Goal: Task Accomplishment & Management: Manage account settings

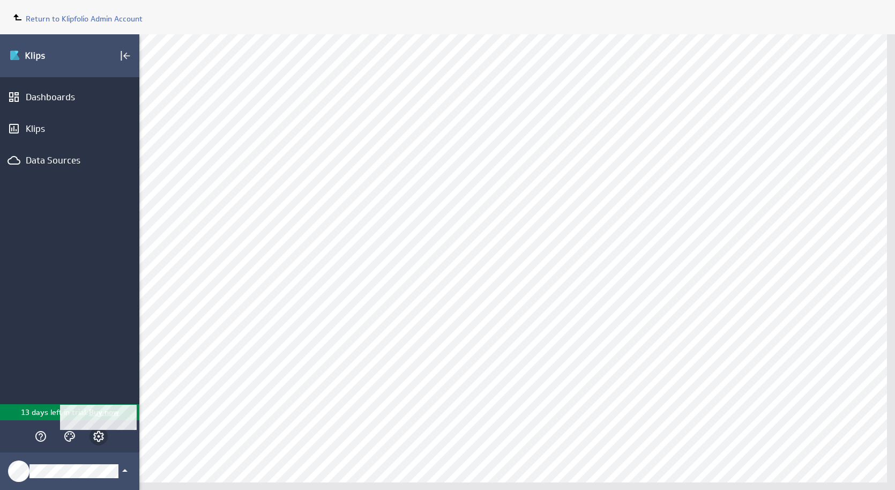
click at [98, 438] on icon "Account and settings" at bounding box center [98, 436] width 13 height 13
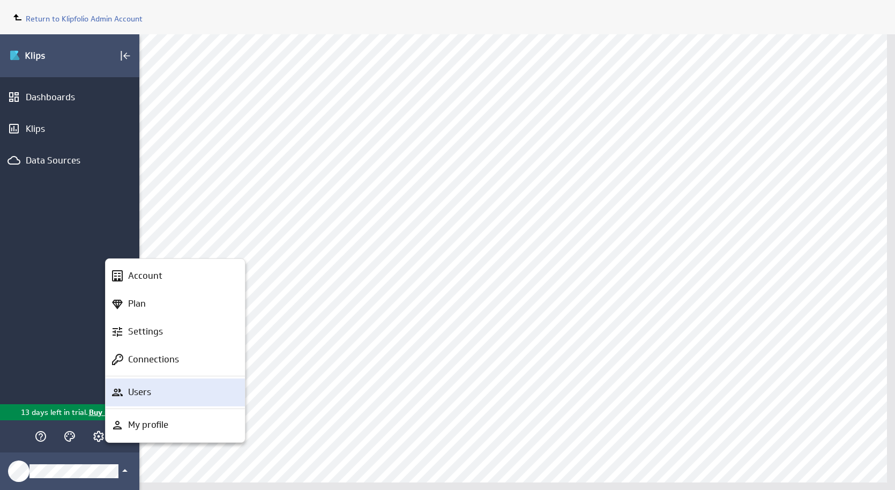
click at [133, 395] on p "Users" at bounding box center [139, 391] width 23 height 13
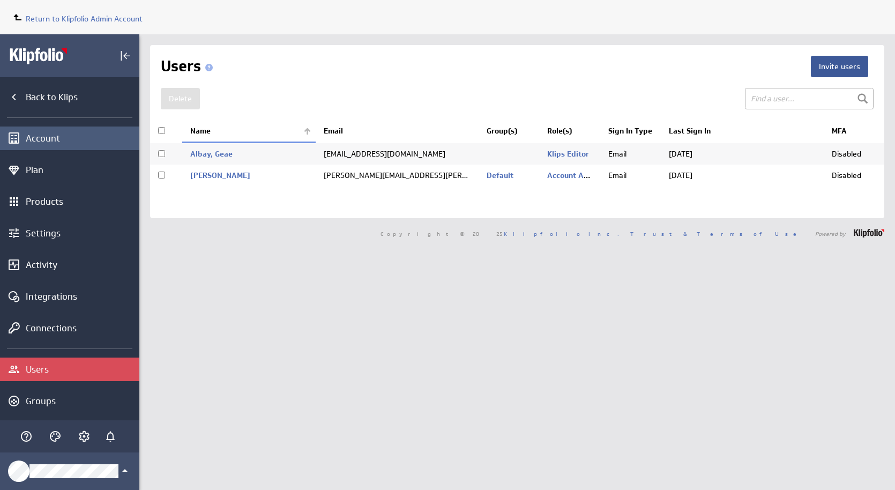
click at [30, 139] on div "Account" at bounding box center [81, 138] width 111 height 12
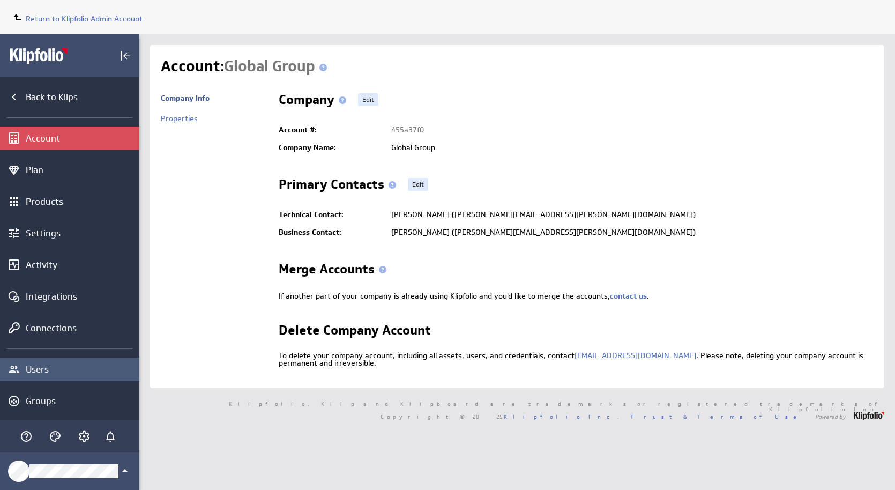
click at [38, 362] on div "Users" at bounding box center [69, 369] width 139 height 24
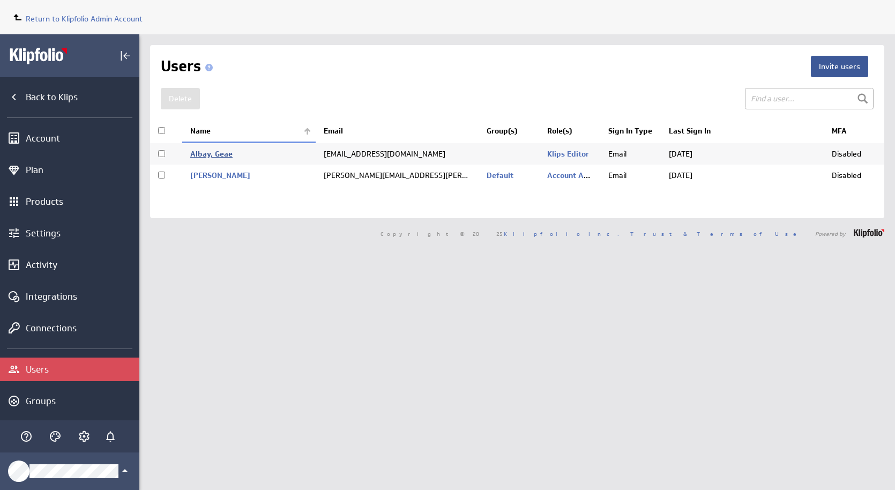
click at [215, 152] on link "Albay, Geae" at bounding box center [211, 154] width 42 height 10
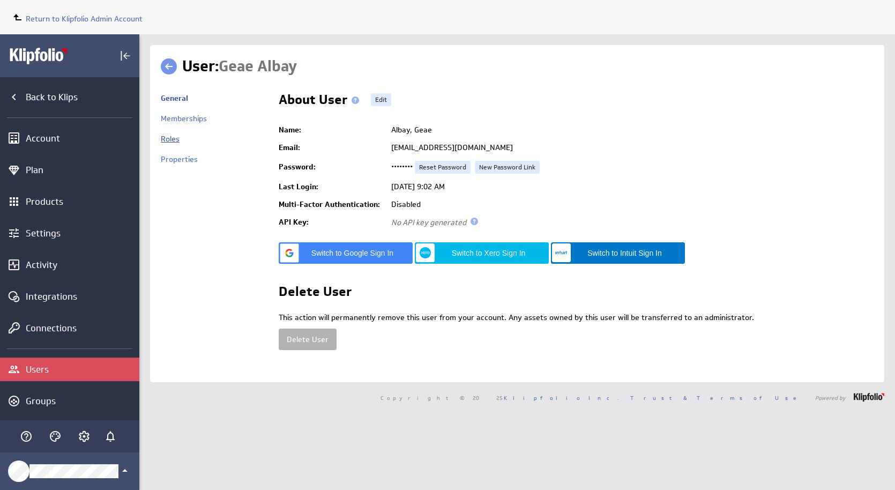
click at [172, 136] on link "Roles" at bounding box center [170, 139] width 19 height 10
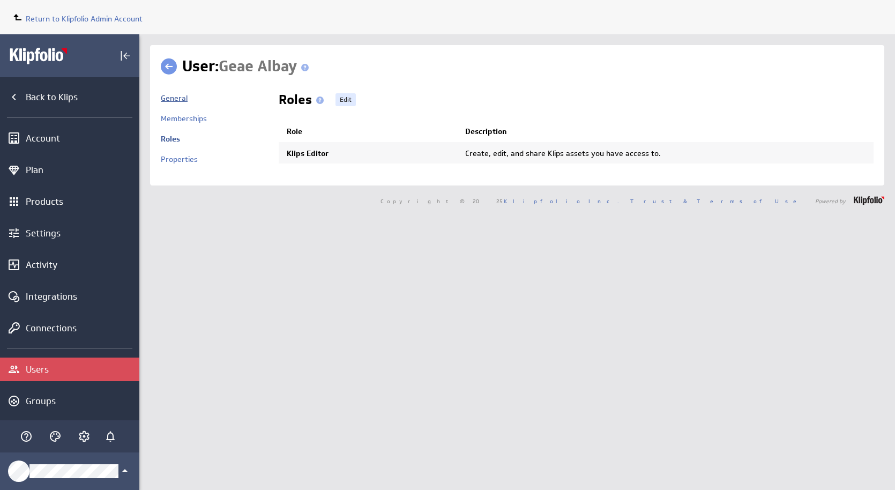
click at [172, 96] on link "General" at bounding box center [174, 98] width 27 height 10
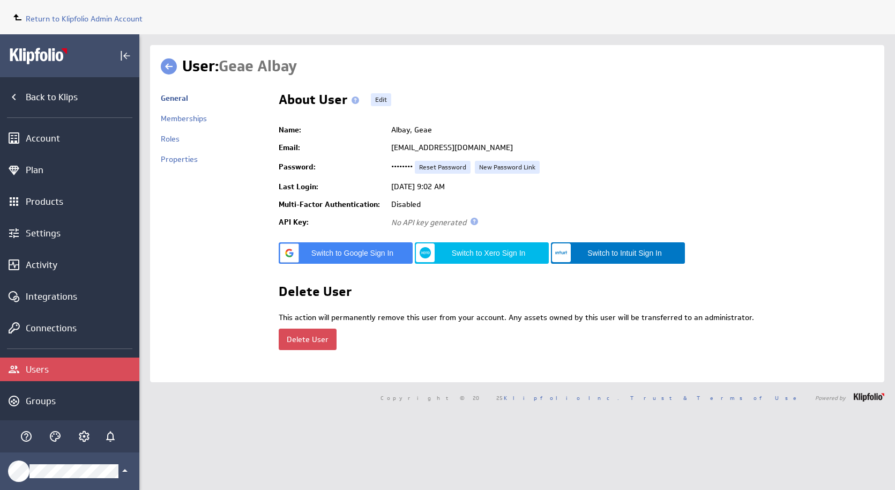
click at [292, 332] on button "Delete User" at bounding box center [308, 338] width 58 height 21
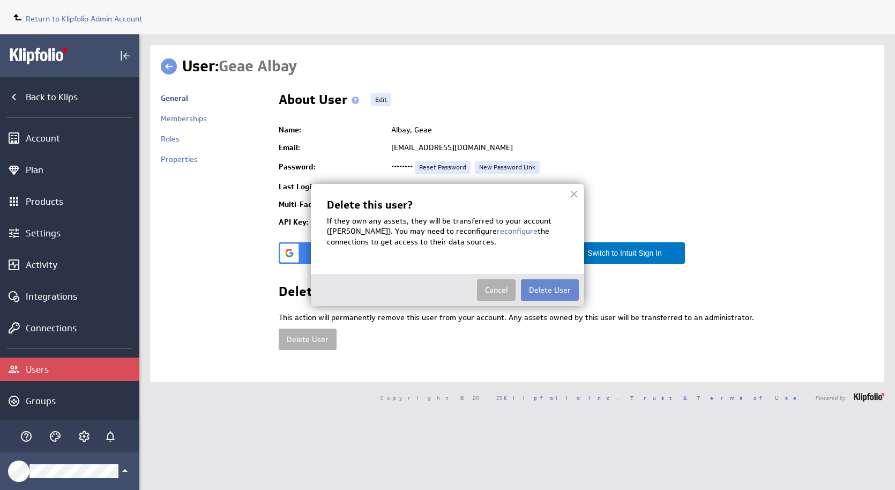
click at [552, 296] on button "Delete User" at bounding box center [550, 289] width 58 height 21
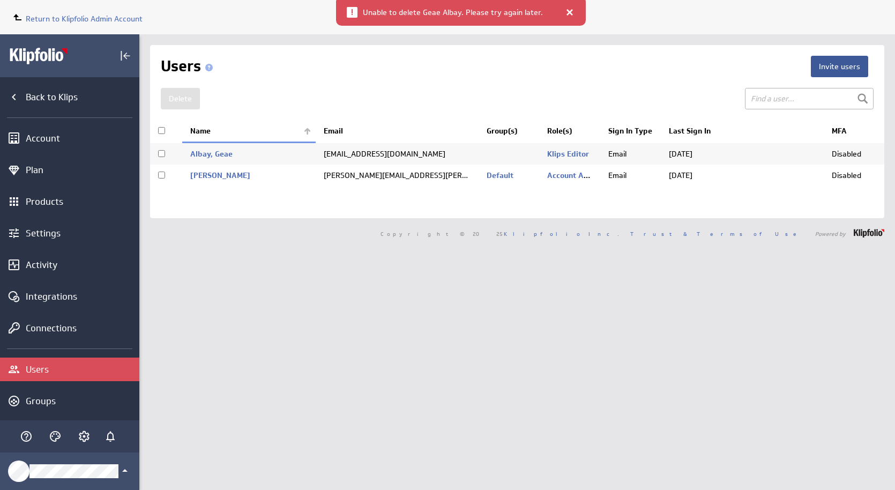
click at [566, 13] on div at bounding box center [569, 12] width 11 height 11
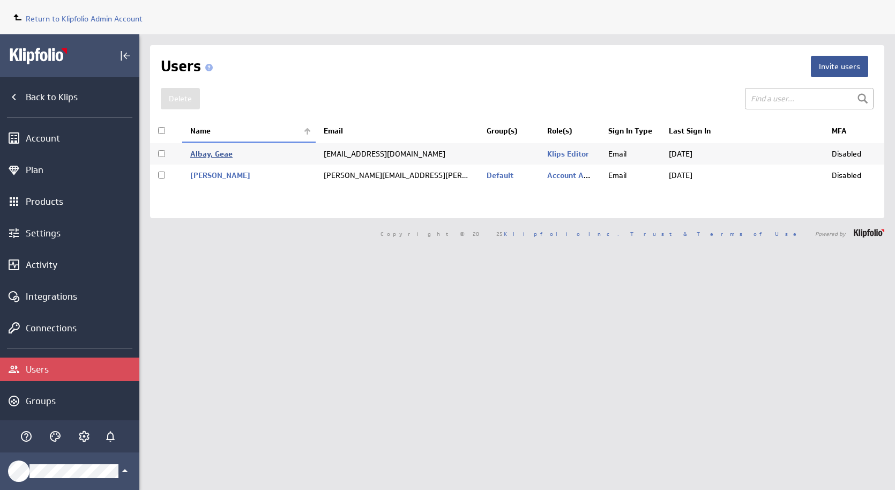
click at [213, 153] on link "Albay, Geae" at bounding box center [211, 154] width 42 height 10
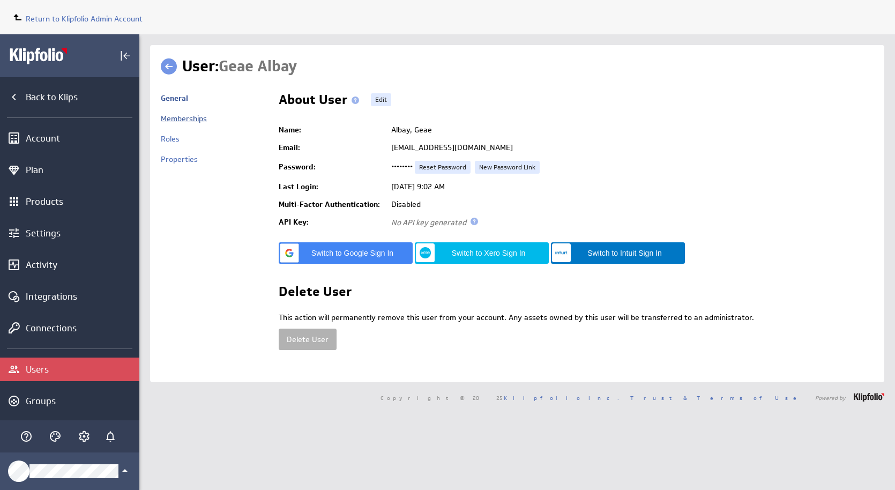
click at [179, 122] on link "Memberships" at bounding box center [184, 119] width 46 height 10
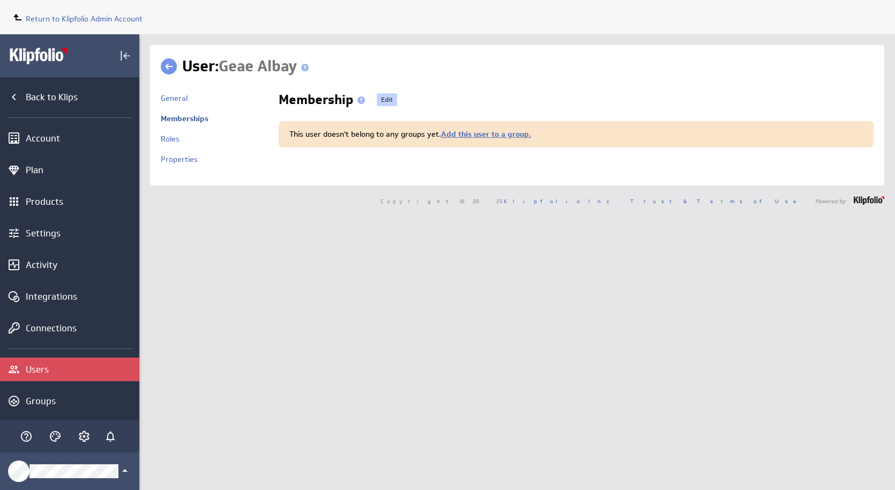
click at [385, 100] on link "Edit" at bounding box center [387, 99] width 20 height 13
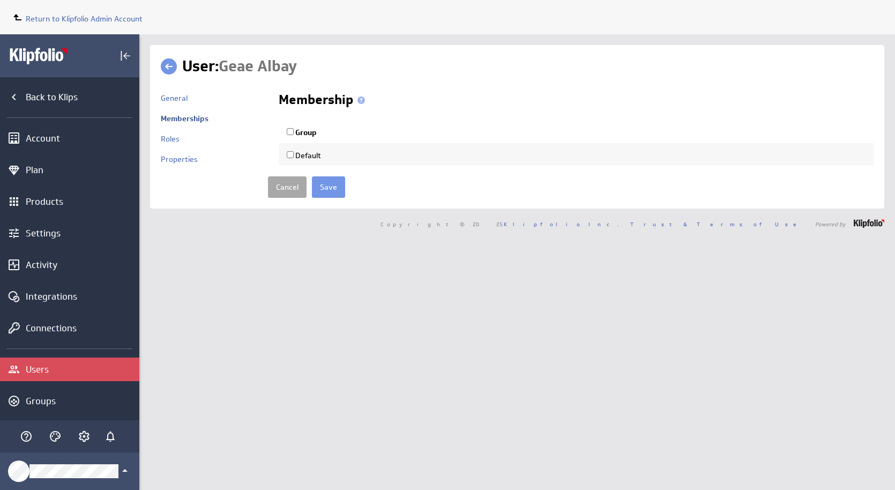
click at [273, 195] on link "Cancel" at bounding box center [287, 186] width 39 height 21
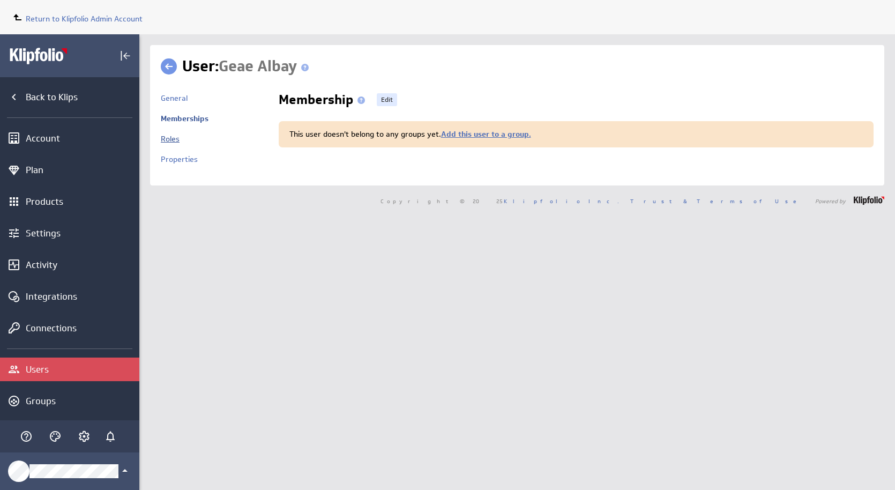
click at [171, 141] on link "Roles" at bounding box center [170, 139] width 19 height 10
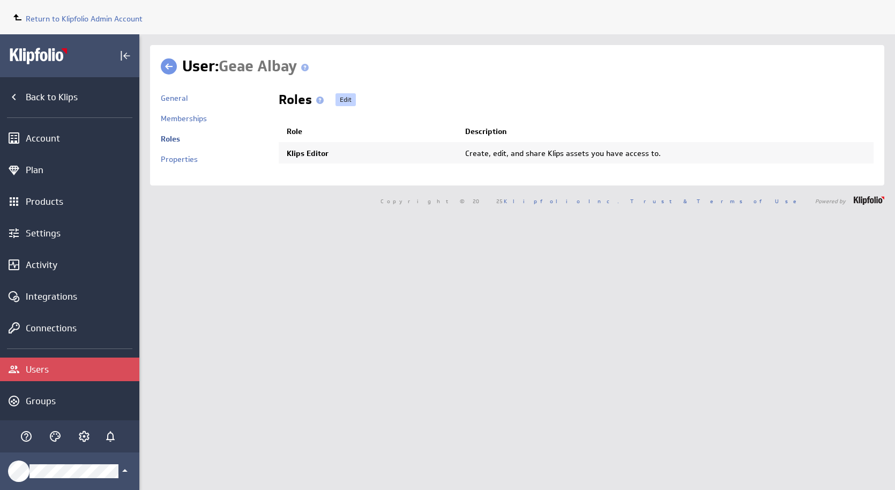
click at [338, 104] on link "Edit" at bounding box center [345, 99] width 20 height 13
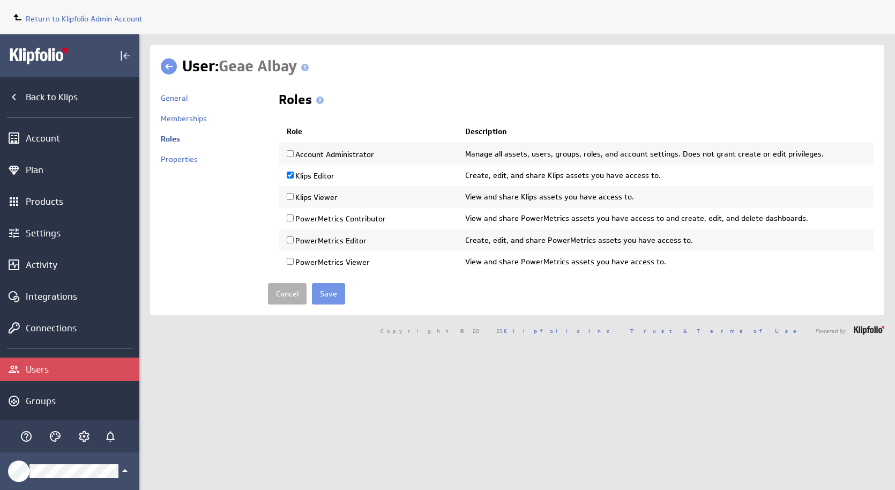
click at [289, 199] on input "Klips Viewer" at bounding box center [290, 196] width 7 height 7
checkbox input "true"
click at [289, 177] on input "Klips Editor" at bounding box center [290, 174] width 7 height 7
checkbox input "false"
click at [320, 295] on input "Save" at bounding box center [328, 293] width 33 height 21
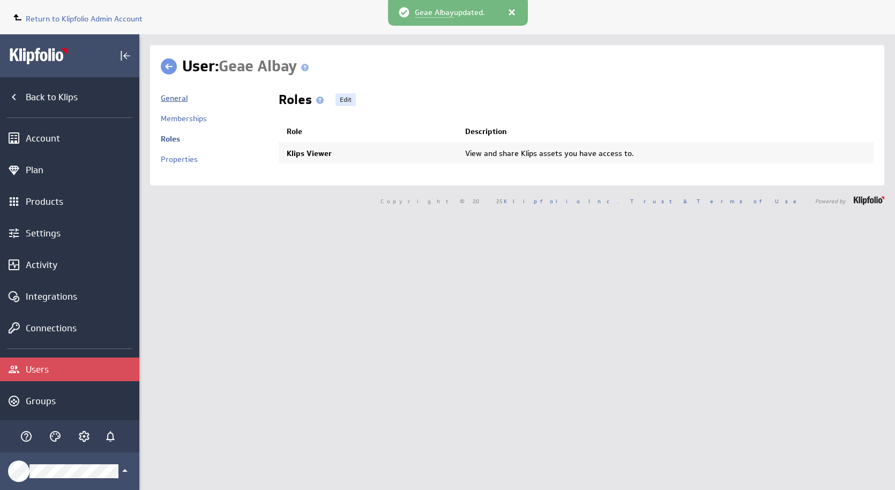
click at [181, 97] on link "General" at bounding box center [174, 98] width 27 height 10
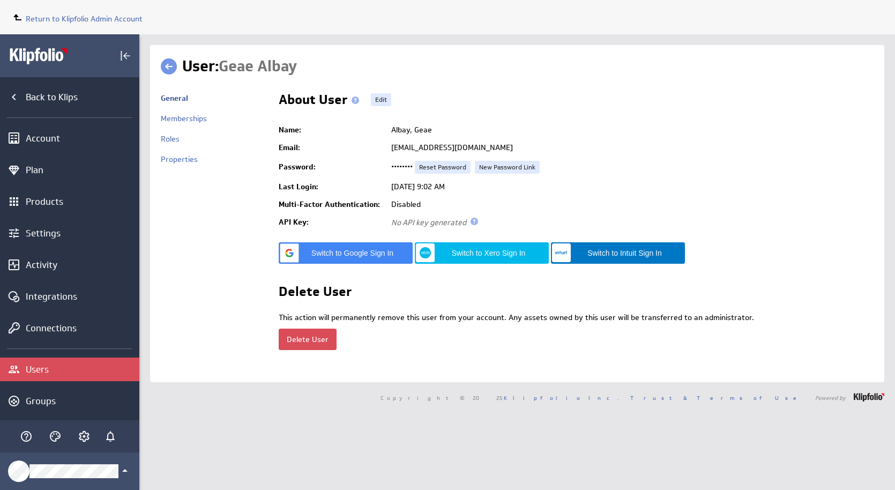
click at [304, 338] on button "Delete User" at bounding box center [308, 338] width 58 height 21
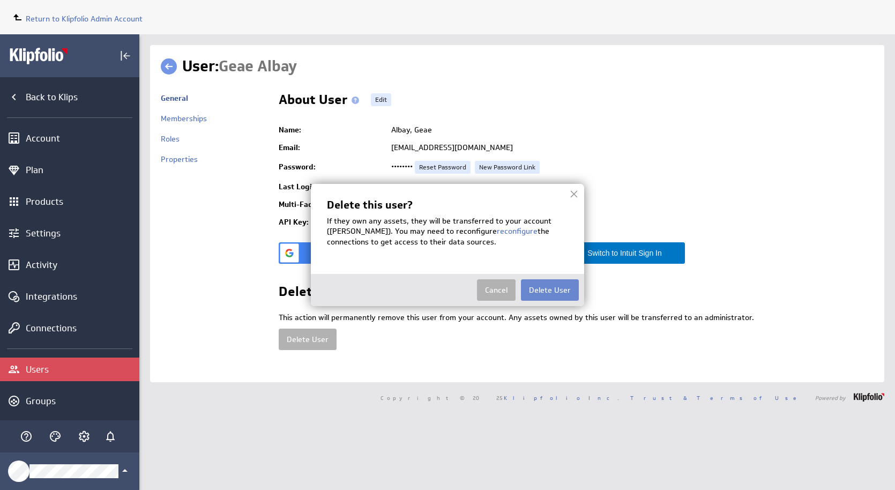
click at [545, 287] on button "Delete User" at bounding box center [550, 289] width 58 height 21
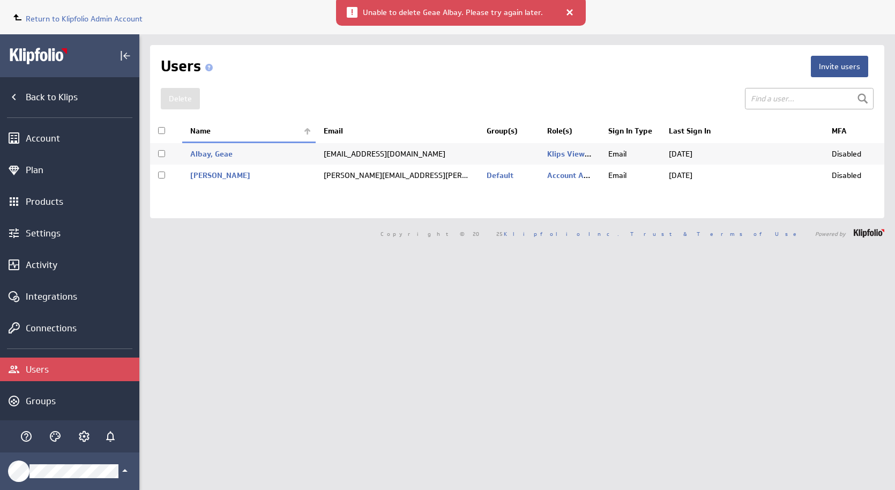
click at [565, 11] on div at bounding box center [569, 12] width 11 height 11
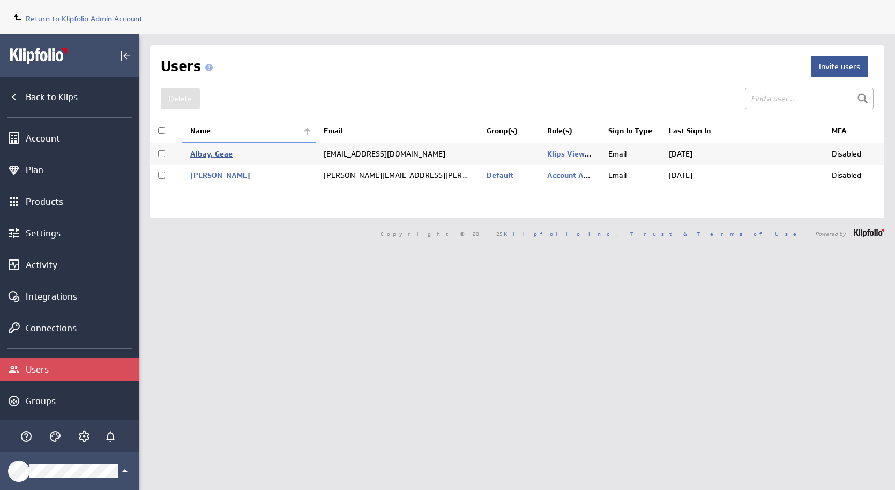
click at [192, 152] on link "Albay, Geae" at bounding box center [211, 154] width 42 height 10
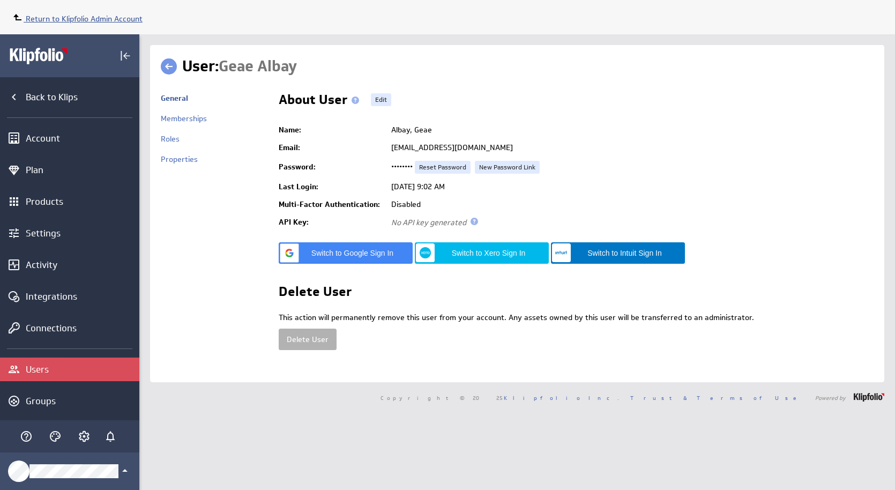
click at [68, 17] on span "Return to Klipfolio Admin Account" at bounding box center [84, 19] width 117 height 10
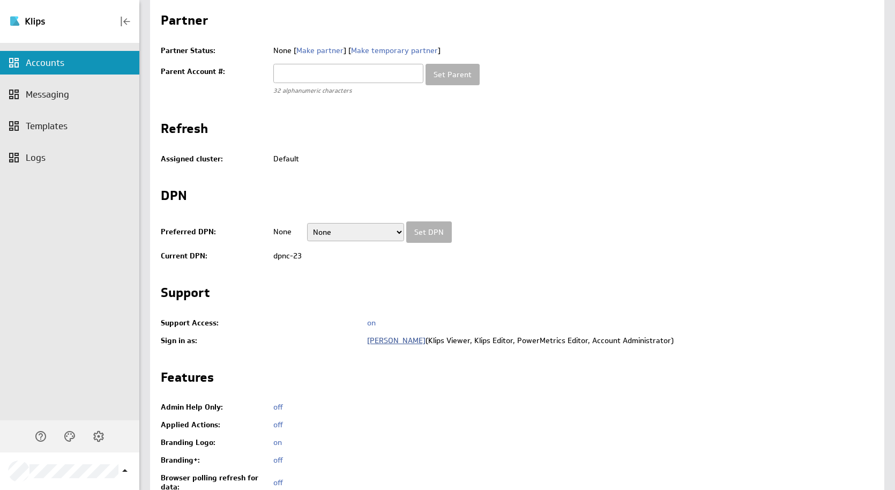
drag, startPoint x: 413, startPoint y: 339, endPoint x: 54, endPoint y: 302, distance: 361.0
click at [412, 339] on link "[PERSON_NAME]" at bounding box center [396, 340] width 58 height 10
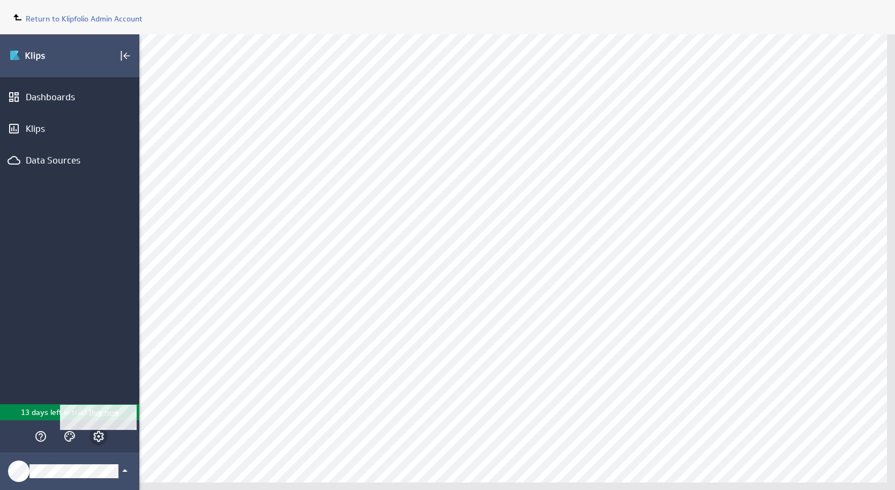
click at [102, 435] on icon "Account and settings" at bounding box center [98, 436] width 13 height 13
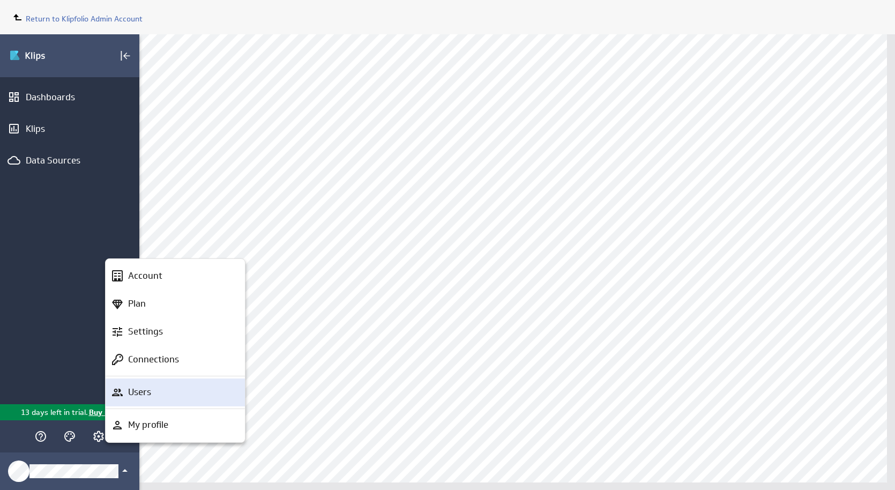
click at [139, 395] on p "Users" at bounding box center [139, 391] width 23 height 13
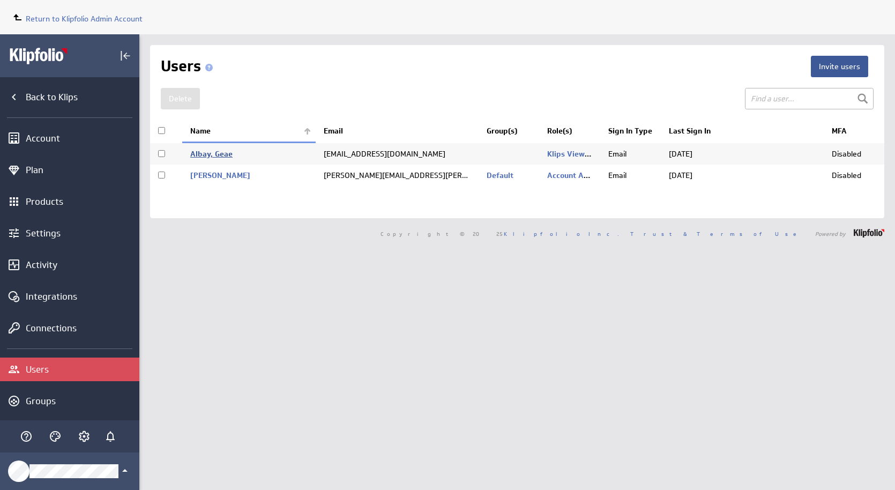
click at [229, 156] on link "Albay, Geae" at bounding box center [211, 154] width 42 height 10
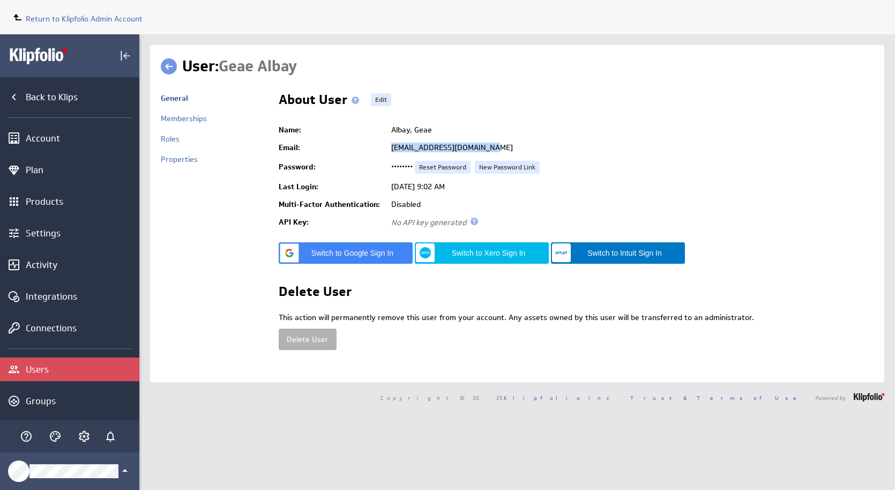
drag, startPoint x: 391, startPoint y: 149, endPoint x: 488, endPoint y: 147, distance: 96.5
click at [488, 147] on td "geaemail+global@gmail.com" at bounding box center [630, 148] width 488 height 18
copy td "geaemail+global@gmail.com"
click at [115, 18] on span "Return to Klipfolio Admin Account" at bounding box center [84, 19] width 117 height 10
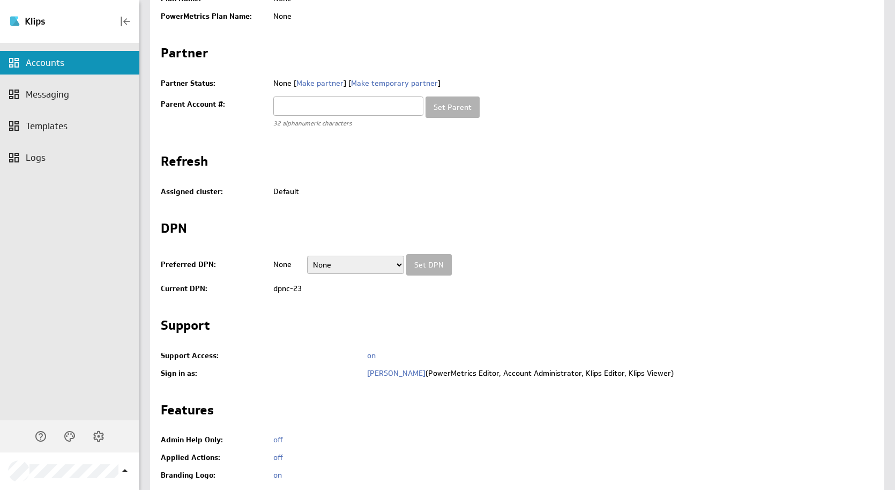
scroll to position [429, 0]
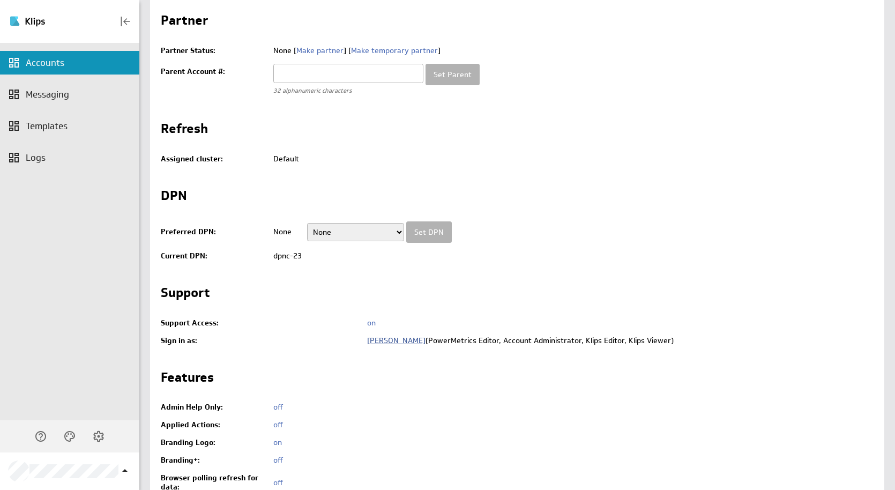
click at [397, 338] on link "Anthony Stretten" at bounding box center [396, 340] width 58 height 10
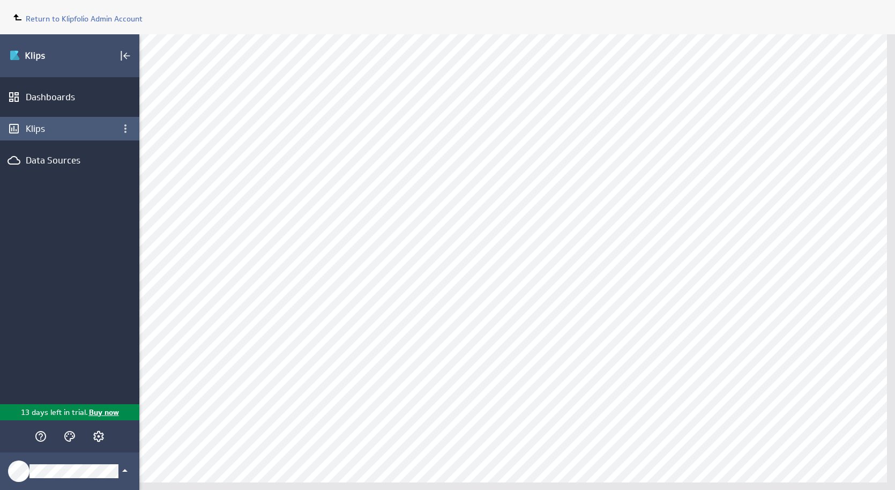
click at [32, 129] on div "Klips" at bounding box center [70, 129] width 88 height 12
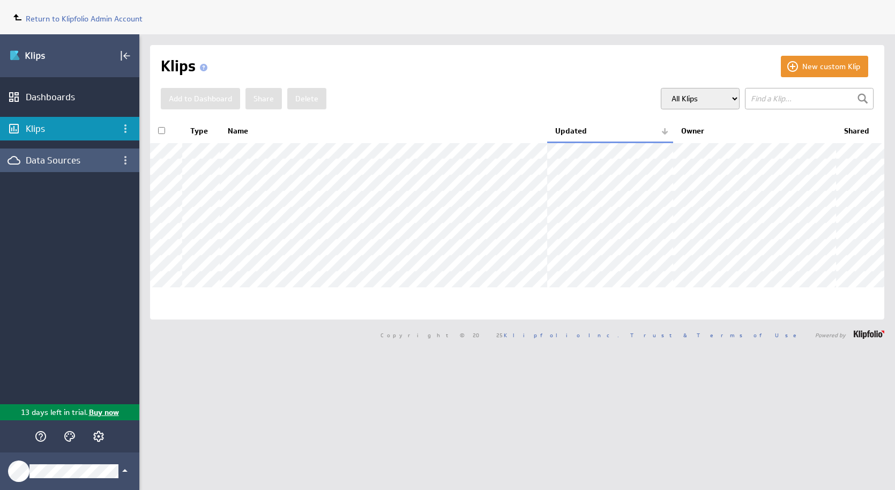
click at [34, 161] on div "Data Sources" at bounding box center [70, 160] width 88 height 12
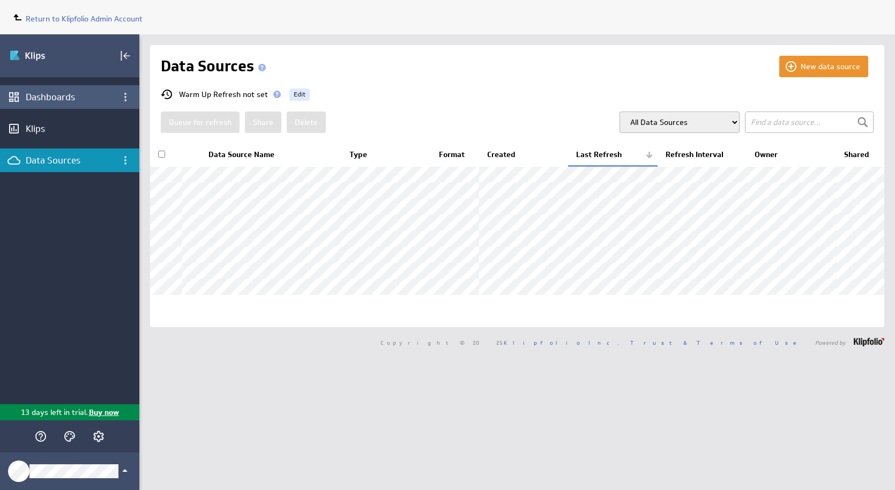
click at [57, 91] on div "Dashboards" at bounding box center [70, 97] width 88 height 12
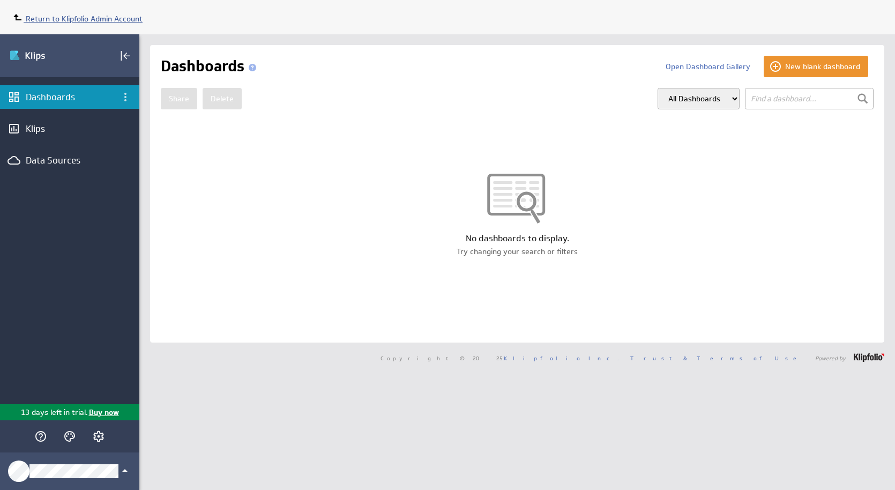
click at [68, 19] on span "Return to Klipfolio Admin Account" at bounding box center [84, 19] width 117 height 10
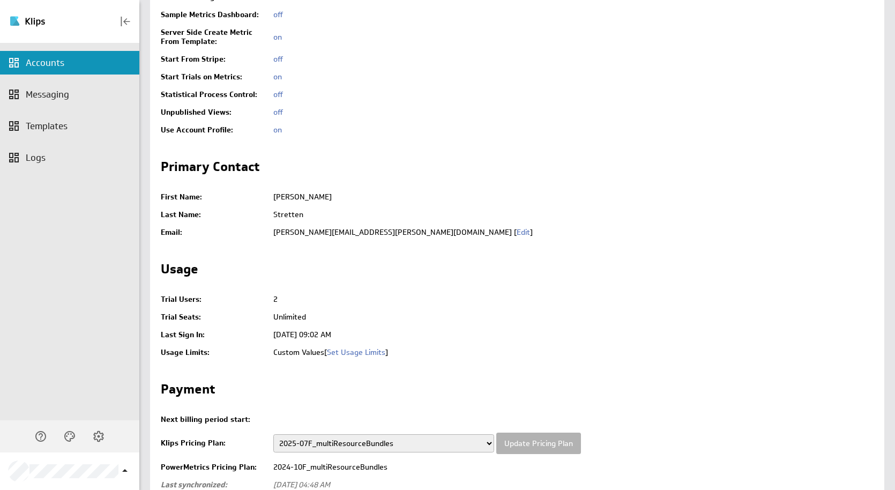
scroll to position [2646, 0]
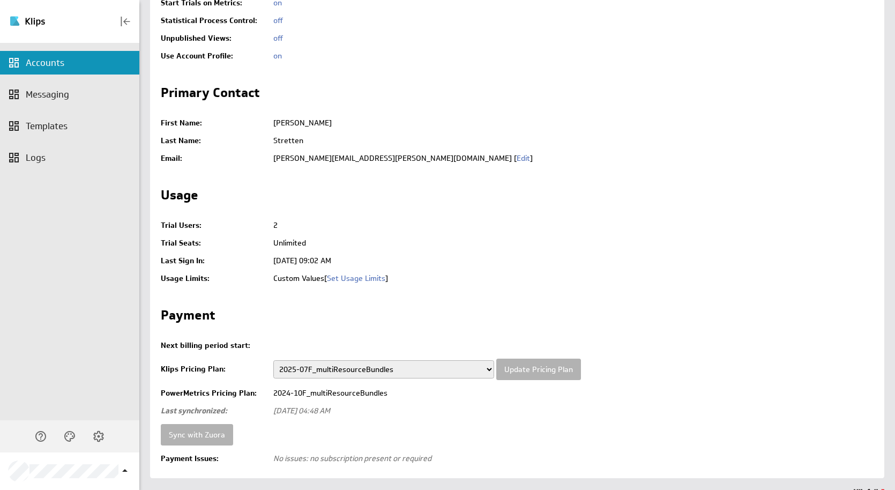
click at [46, 203] on div "Accounts Messaging Templates Logs" at bounding box center [69, 231] width 139 height 377
click at [61, 64] on div "Accounts" at bounding box center [81, 63] width 111 height 12
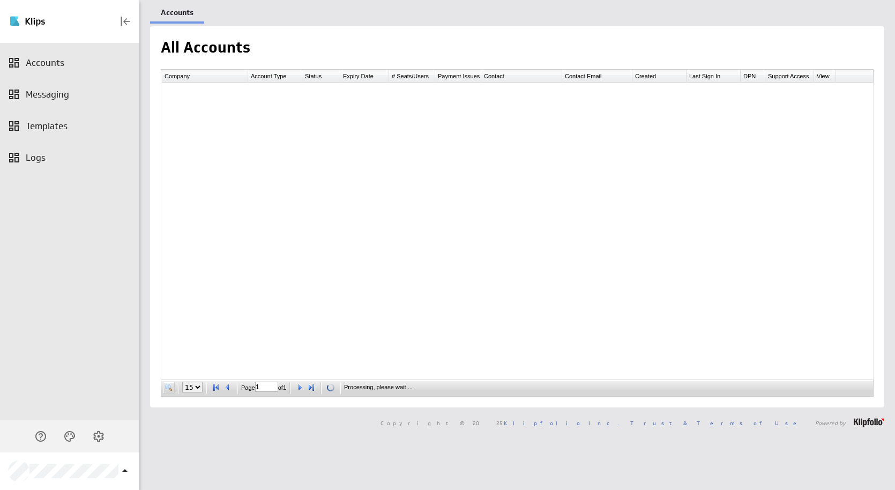
click at [165, 389] on span at bounding box center [168, 387] width 11 height 11
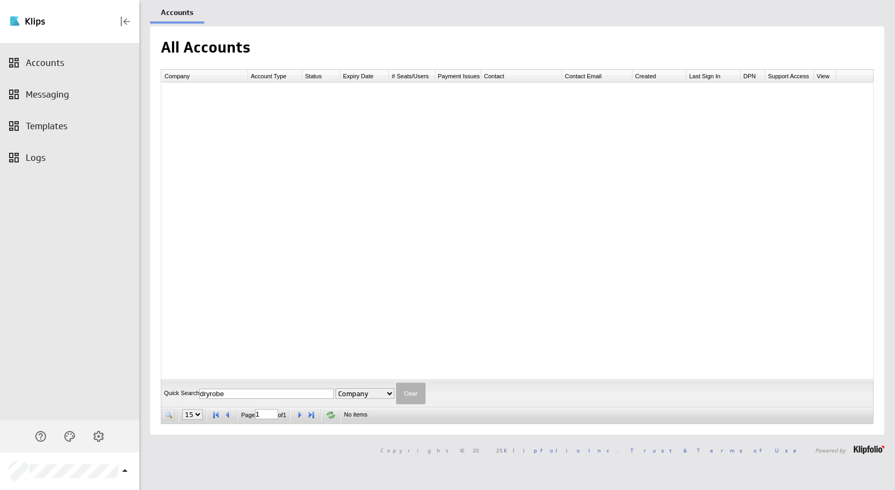
type input "dryrobe"
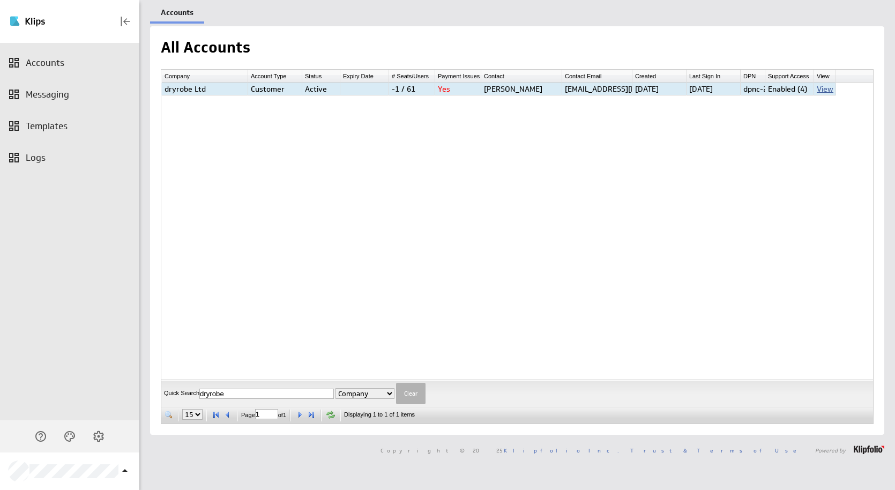
click at [824, 92] on link "View" at bounding box center [825, 89] width 17 height 10
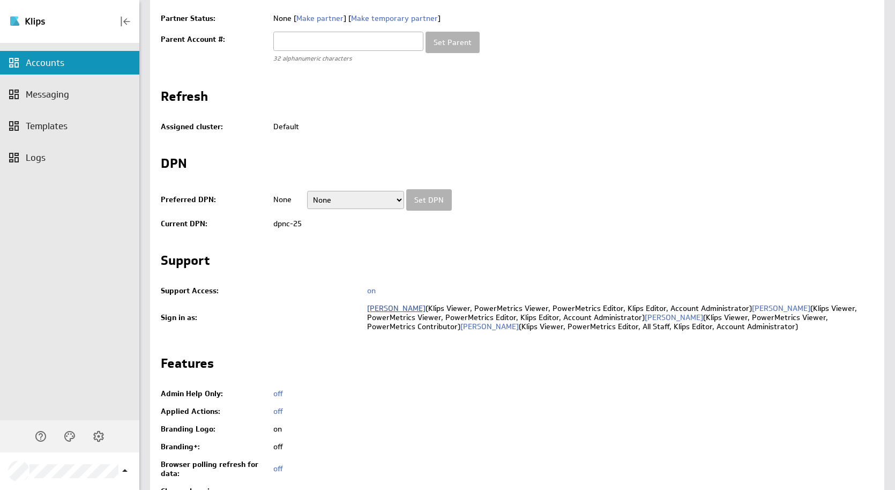
click at [385, 310] on link "[PERSON_NAME]" at bounding box center [396, 308] width 58 height 10
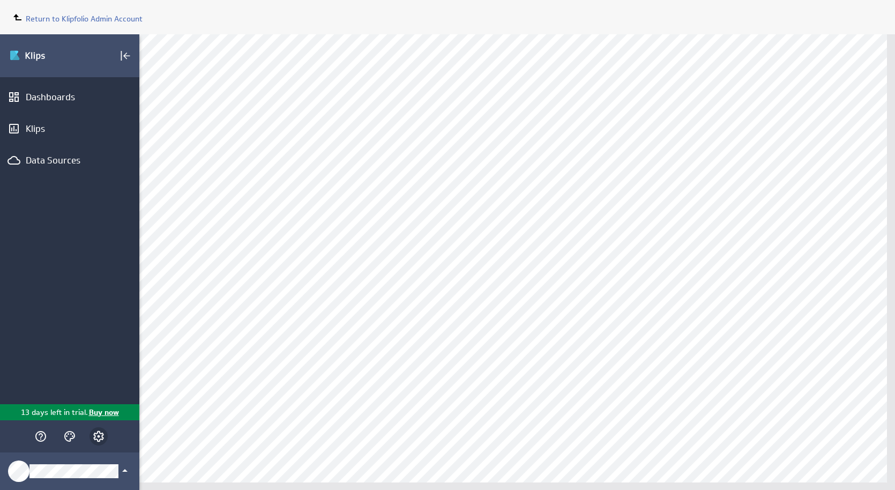
click at [91, 432] on div "Main Menu" at bounding box center [98, 436] width 18 height 18
click at [98, 431] on icon "Account and settings" at bounding box center [98, 436] width 11 height 11
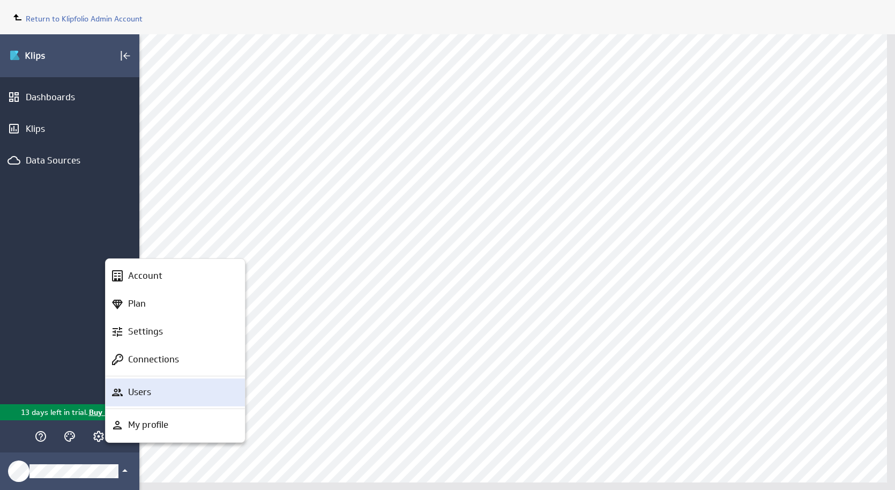
click at [131, 394] on p "Users" at bounding box center [139, 391] width 23 height 13
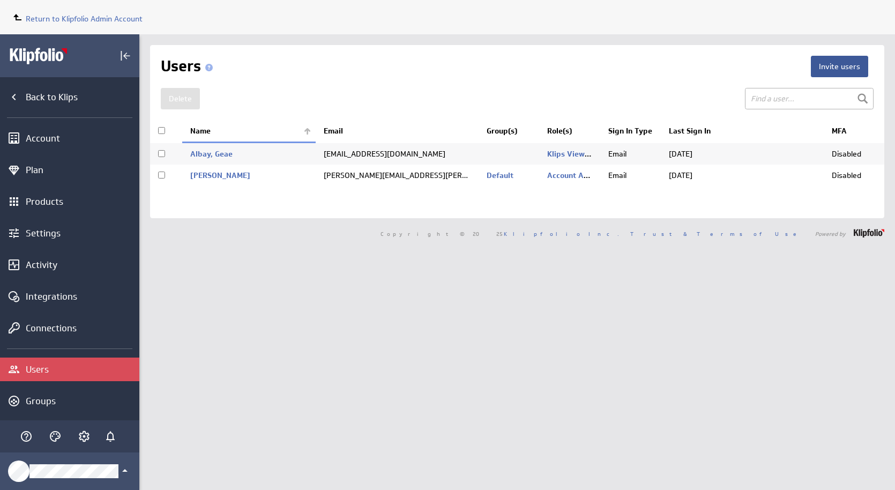
click at [160, 150] on input "checkbox" at bounding box center [161, 153] width 7 height 7
checkbox input "true"
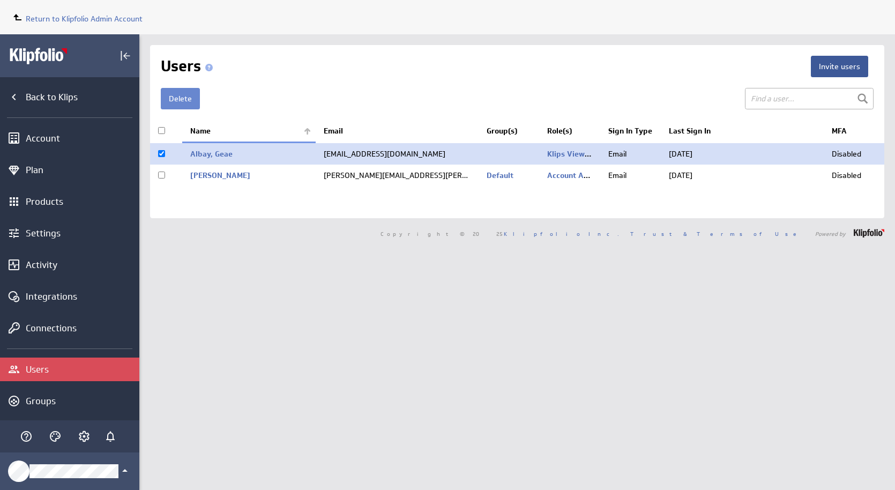
click at [185, 98] on button "Delete" at bounding box center [180, 98] width 39 height 21
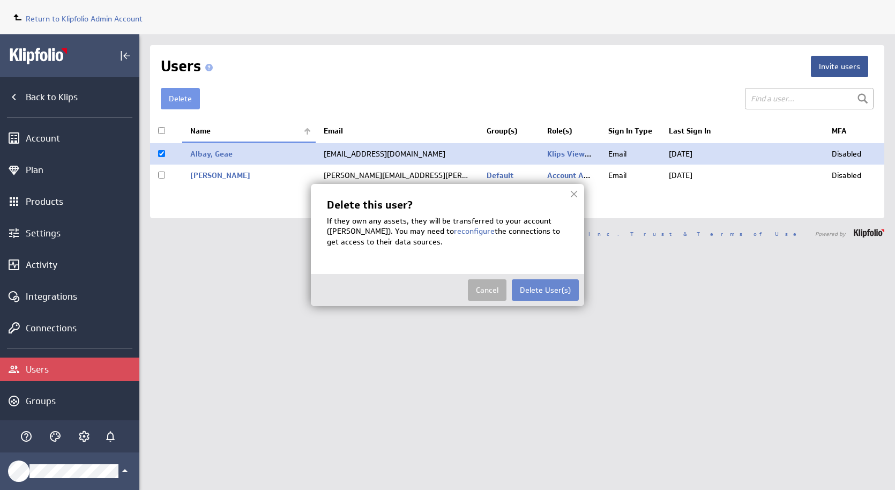
click at [551, 281] on button "Delete User(s)" at bounding box center [545, 289] width 67 height 21
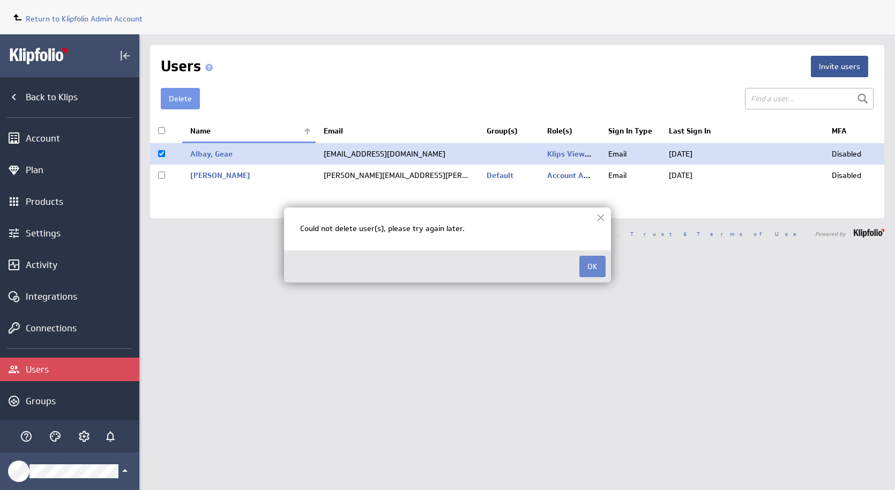
click at [594, 267] on button "OK" at bounding box center [592, 266] width 26 height 21
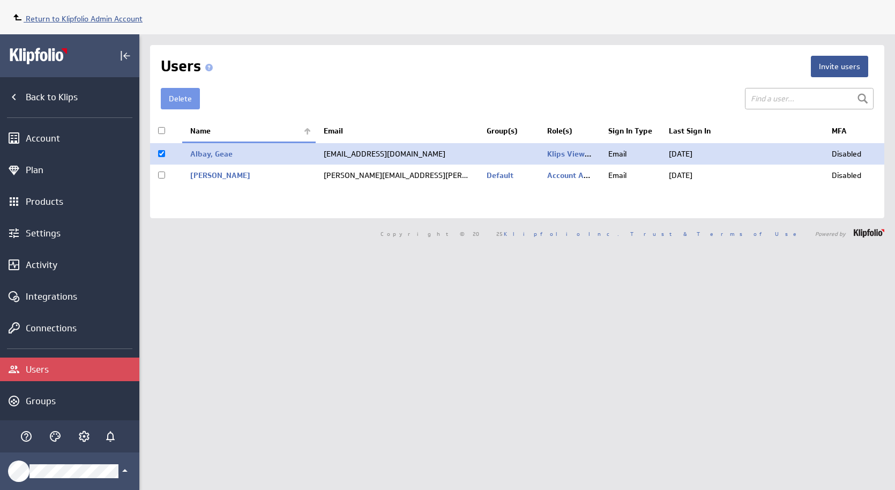
click at [61, 20] on span "Return to Klipfolio Admin Account" at bounding box center [84, 19] width 117 height 10
